Goal: Information Seeking & Learning: Learn about a topic

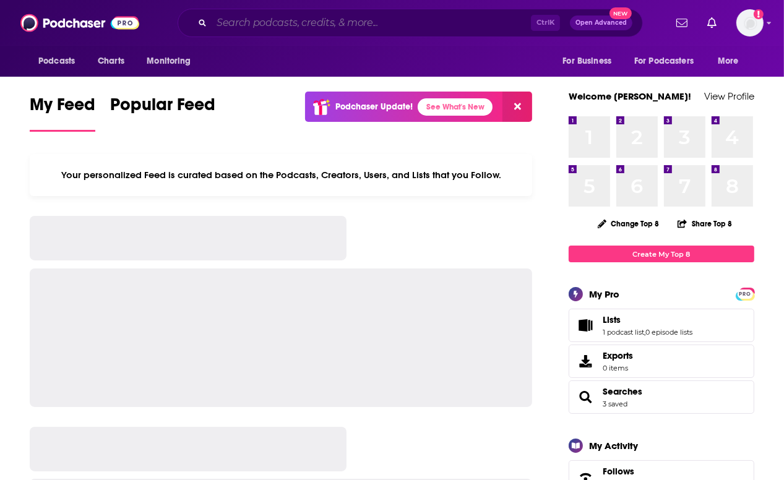
click at [300, 21] on input "Search podcasts, credits, & more..." at bounding box center [371, 23] width 319 height 20
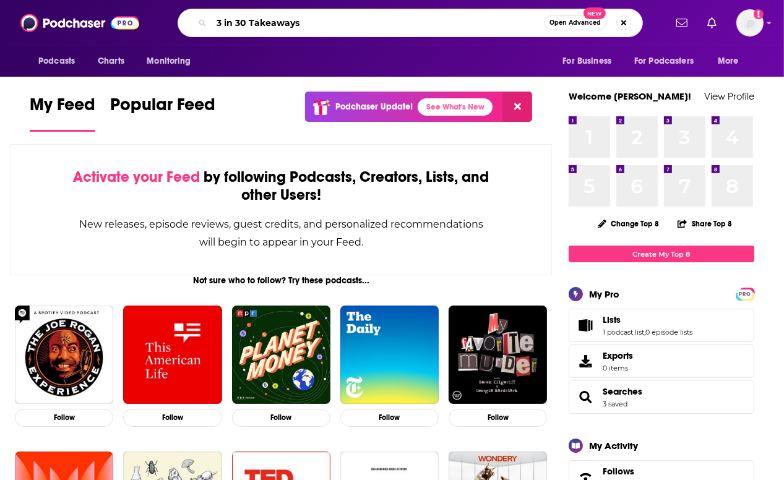
type input "3 in 30 Takeaways"
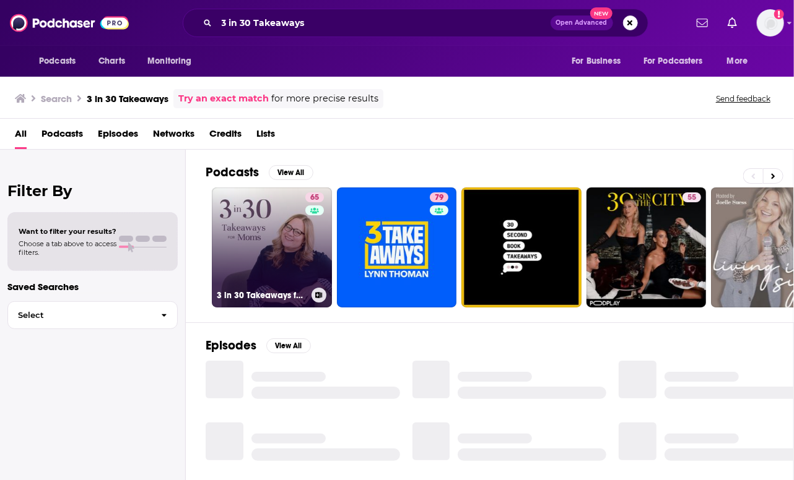
click at [272, 206] on link "65 3 in 30 Takeaways for Moms" at bounding box center [272, 248] width 120 height 120
